Goal: Transaction & Acquisition: Purchase product/service

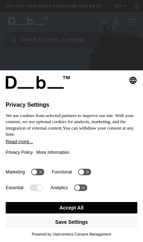
click at [94, 208] on button "Accept All" at bounding box center [72, 207] width 132 height 11
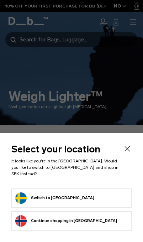
click at [46, 198] on button "Switch to Sweden" at bounding box center [54, 197] width 79 height 11
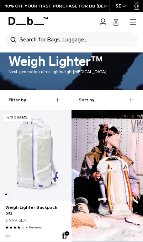
scroll to position [29, 0]
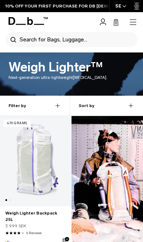
click at [29, 175] on link "Weigh Lighter Backpack 25L" at bounding box center [35, 161] width 71 height 90
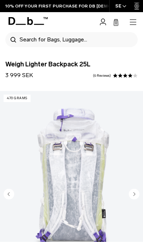
scroll to position [0, 57]
click at [125, 193] on img "4 / 18" at bounding box center [71, 180] width 143 height 179
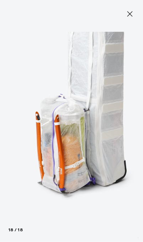
click at [126, 19] on button "Close" at bounding box center [130, 13] width 21 height 15
